Goal: Information Seeking & Learning: Learn about a topic

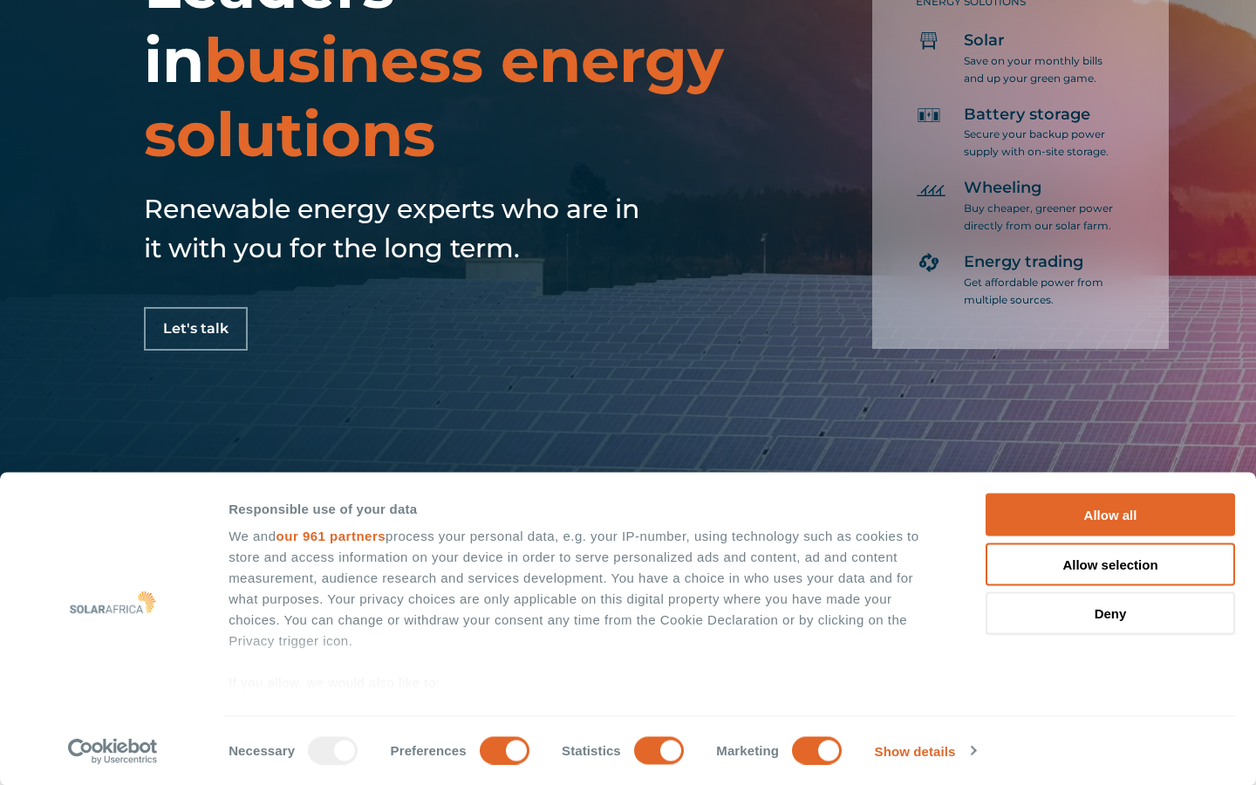
scroll to position [324, 0]
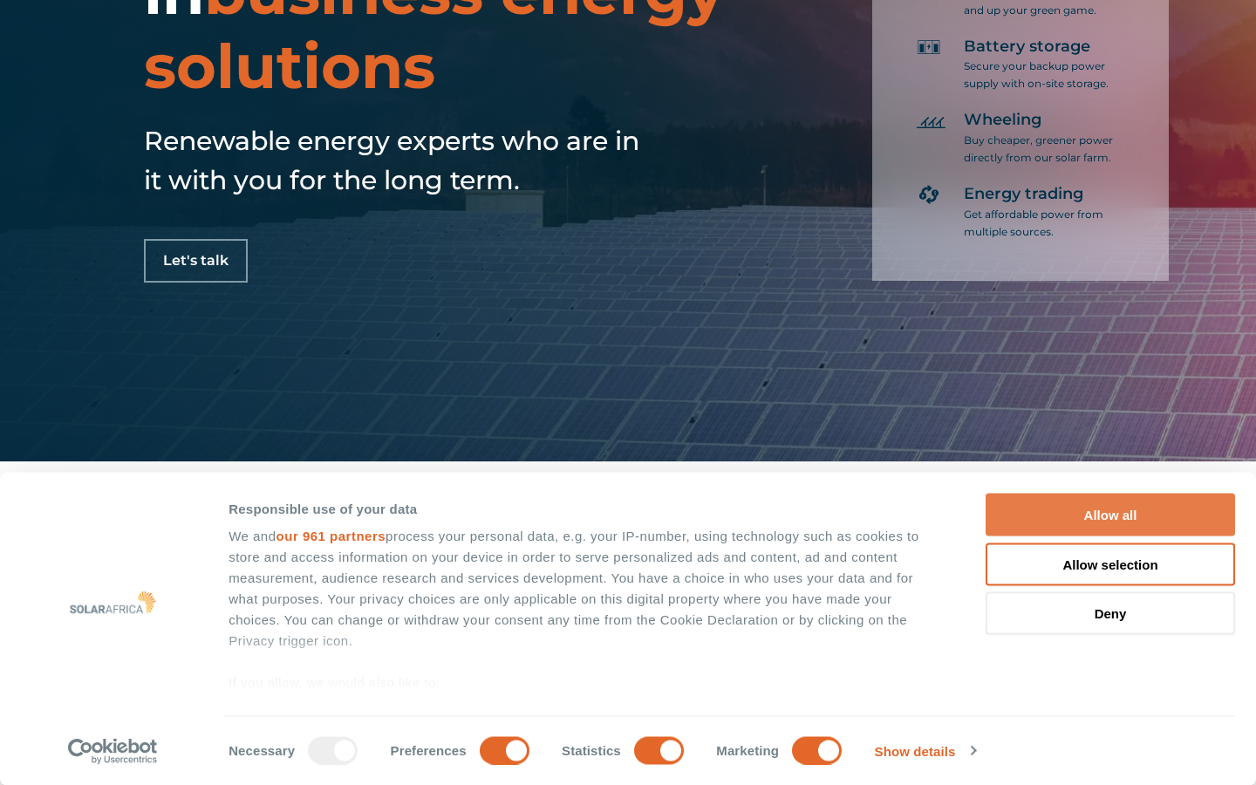
click at [1089, 511] on button "Allow all" at bounding box center [1110, 515] width 249 height 43
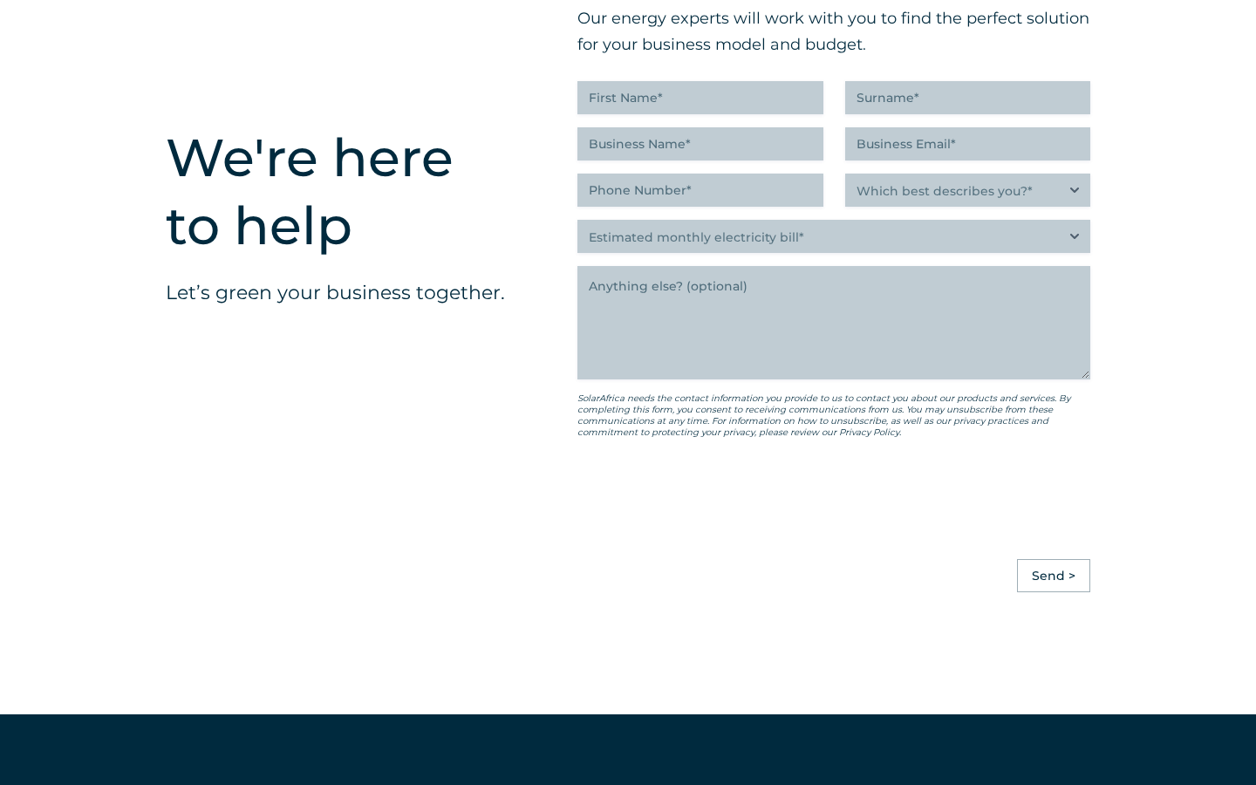
scroll to position [5014, 0]
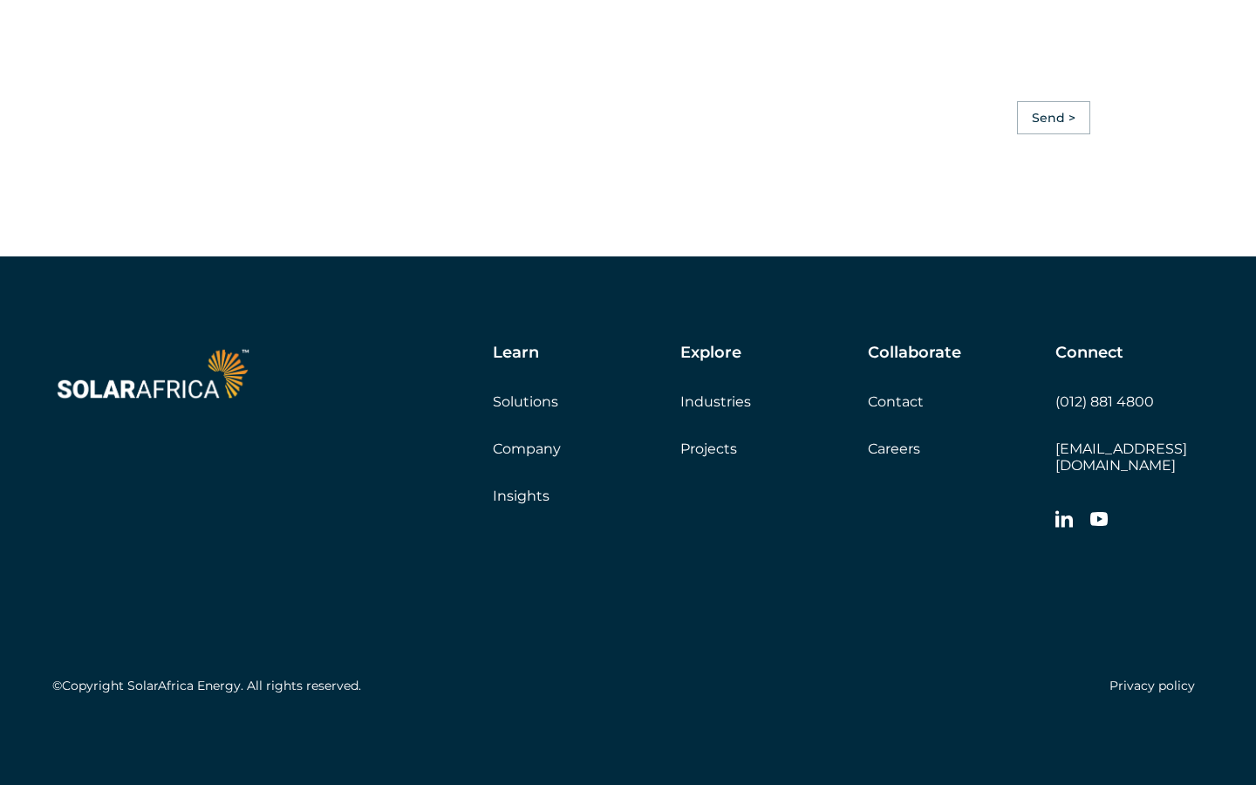
click at [510, 409] on link "Solutions" at bounding box center [525, 401] width 65 height 17
